Goal: Information Seeking & Learning: Learn about a topic

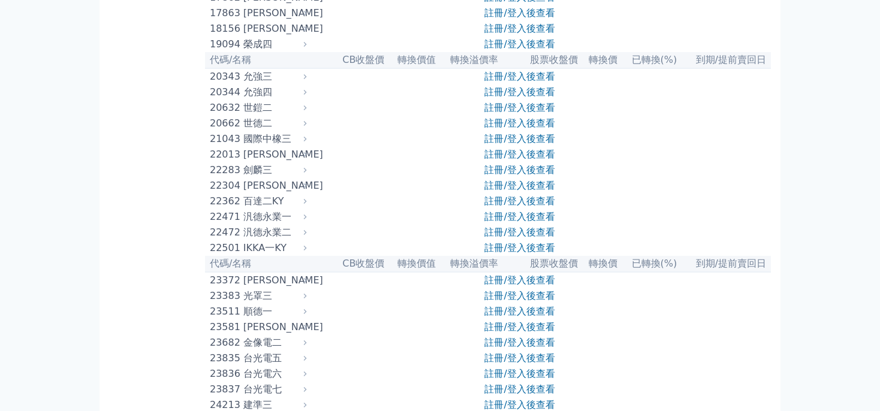
scroll to position [861, 0]
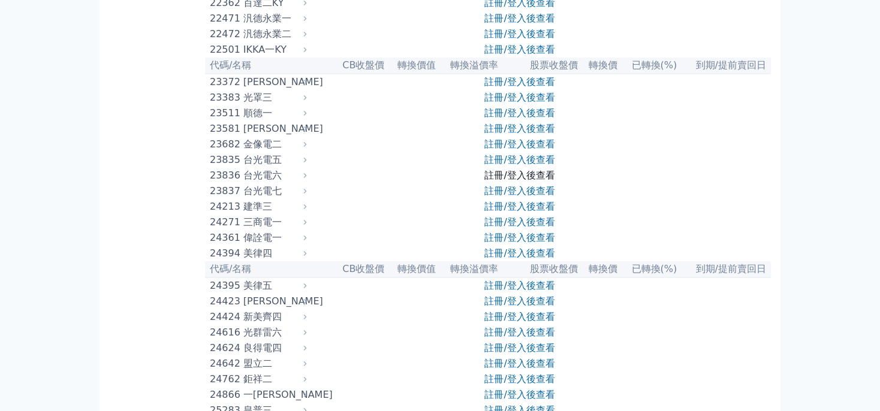
click at [529, 181] on link "註冊/登入後查看" at bounding box center [520, 175] width 70 height 11
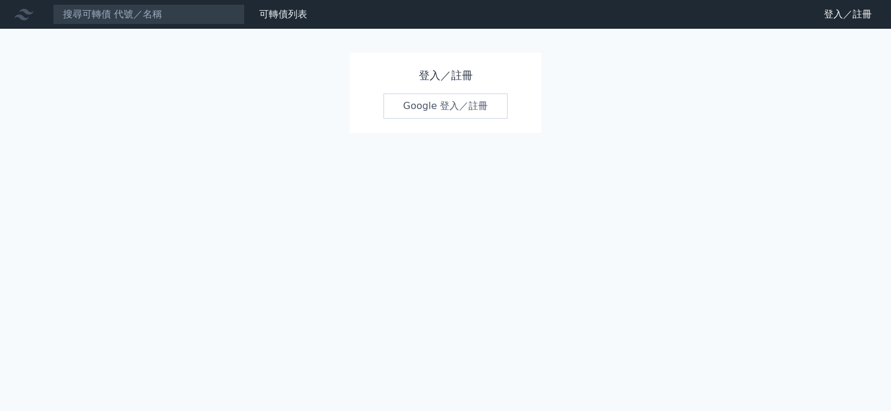
click at [429, 105] on link "Google 登入／註冊" at bounding box center [445, 106] width 125 height 25
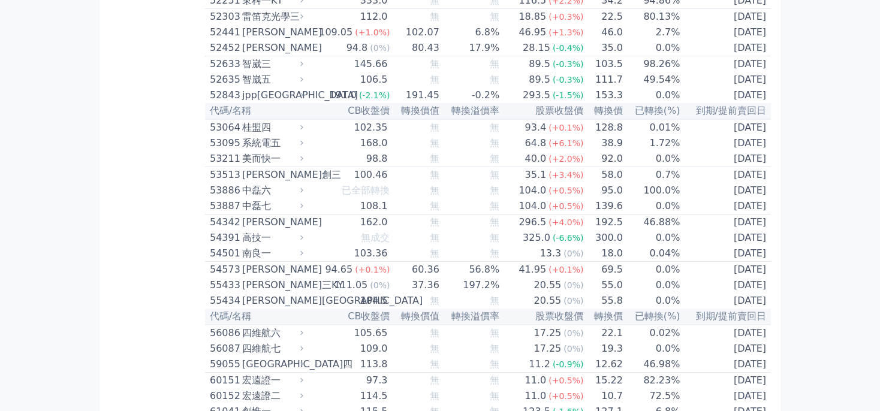
scroll to position [4104, 0]
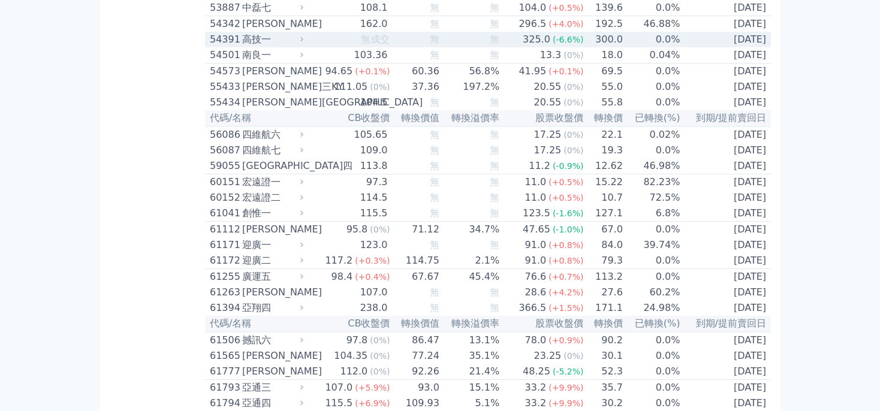
click at [500, 45] on span "無" at bounding box center [495, 39] width 10 height 11
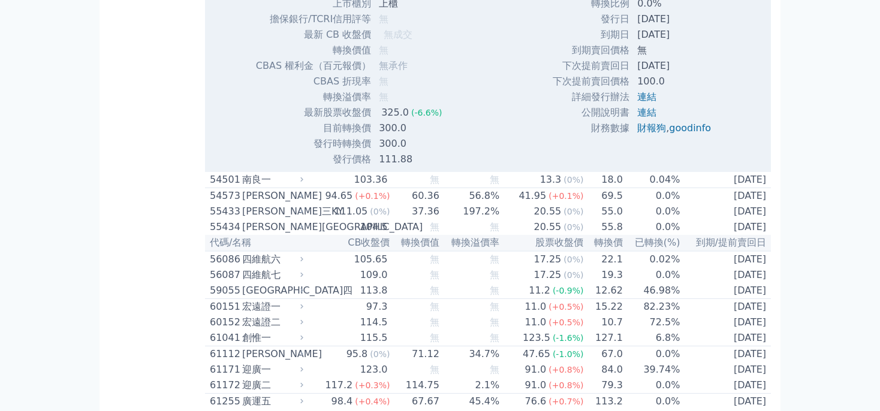
scroll to position [4502, 0]
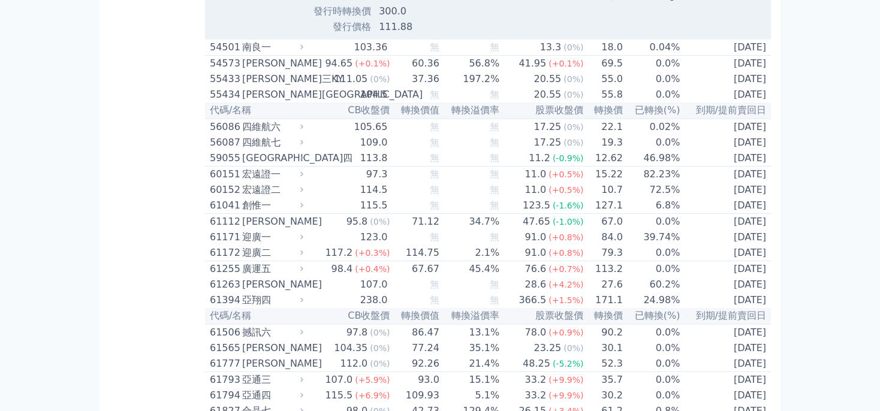
drag, startPoint x: 633, startPoint y: 181, endPoint x: 716, endPoint y: 181, distance: 82.8
